Goal: Information Seeking & Learning: Learn about a topic

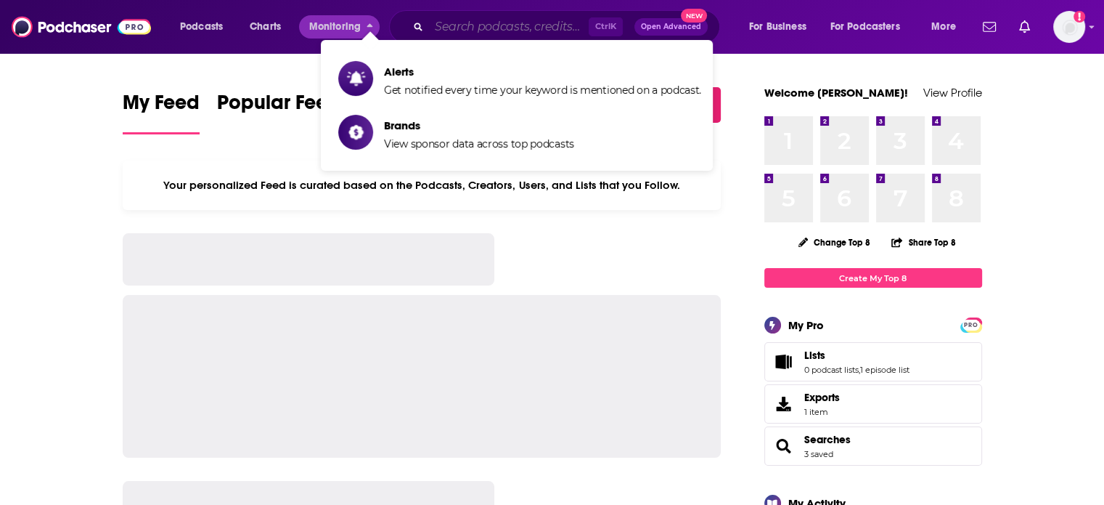
click at [444, 33] on input "Search podcasts, credits, & more..." at bounding box center [509, 26] width 160 height 23
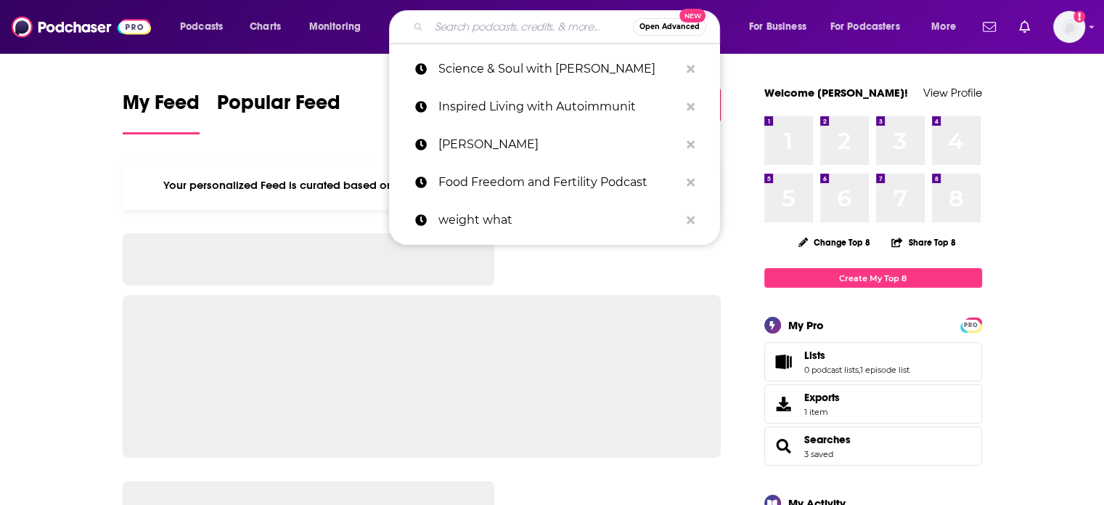
type input "k"
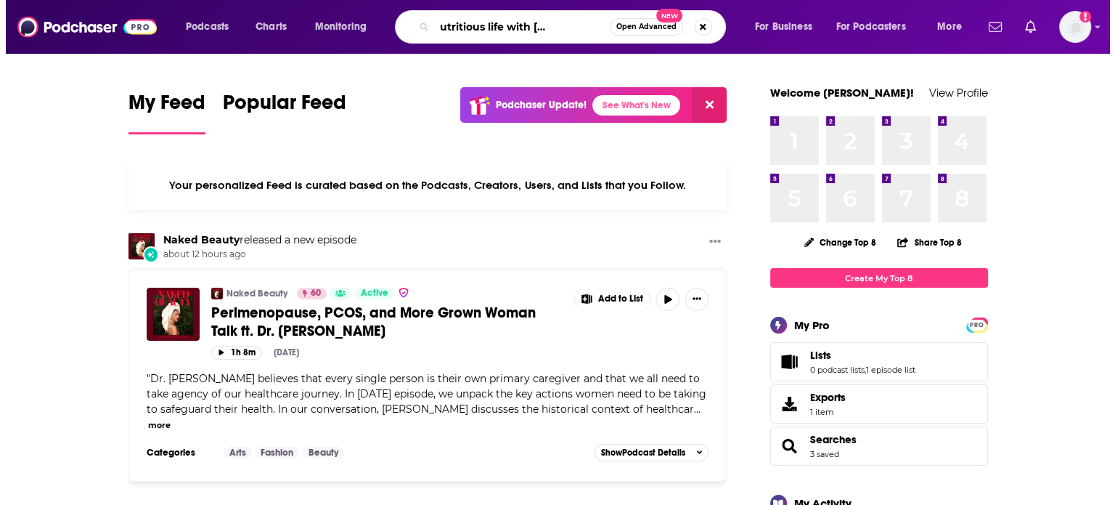
scroll to position [0, 62]
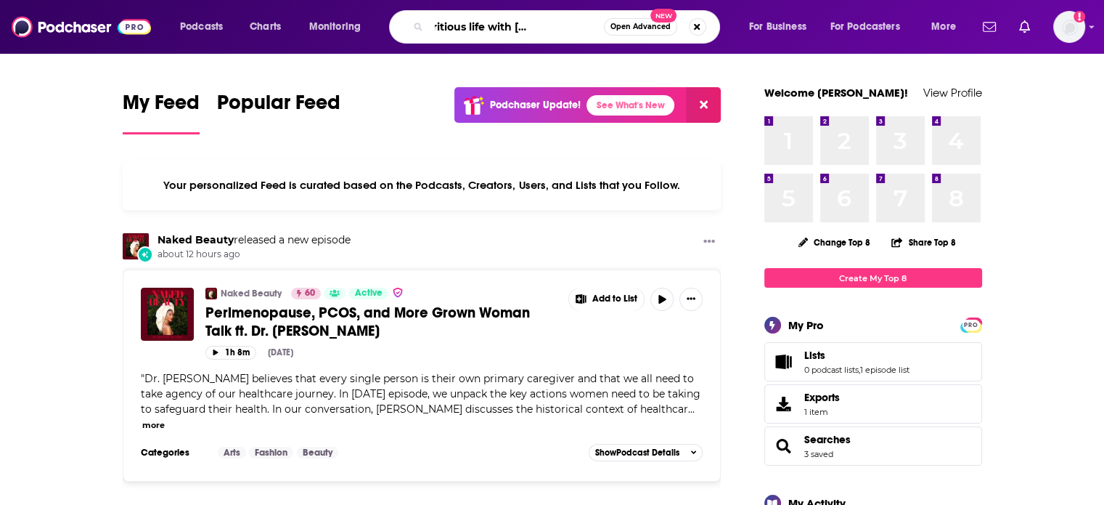
type input "living a nutritious life with [PERSON_NAME]"
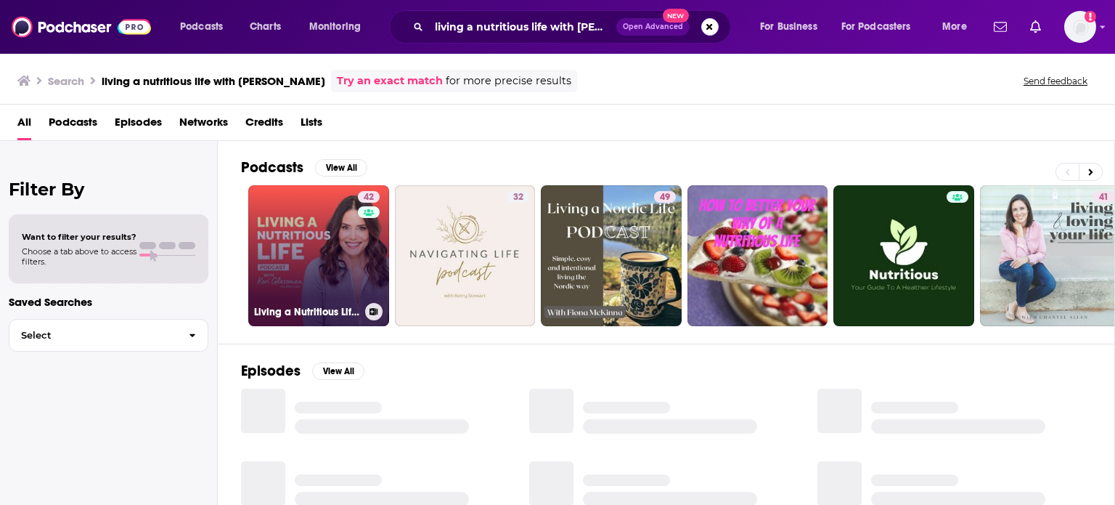
click at [297, 219] on link "42 Living a Nutritious Life with [PERSON_NAME]" at bounding box center [318, 255] width 141 height 141
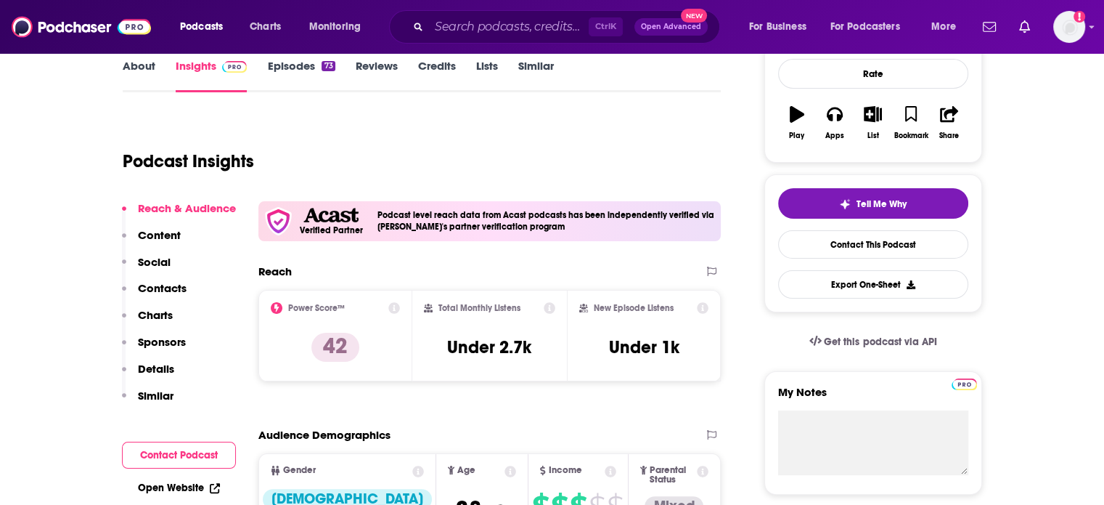
scroll to position [290, 0]
